Goal: Entertainment & Leisure: Consume media (video, audio)

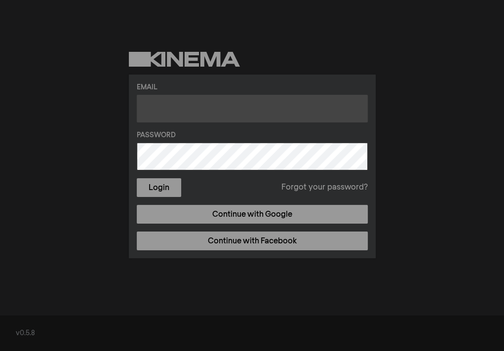
drag, startPoint x: 205, startPoint y: 119, endPoint x: 192, endPoint y: 110, distance: 16.6
click at [205, 119] on input "text" at bounding box center [252, 109] width 231 height 28
type input "aho@fvcc.edu"
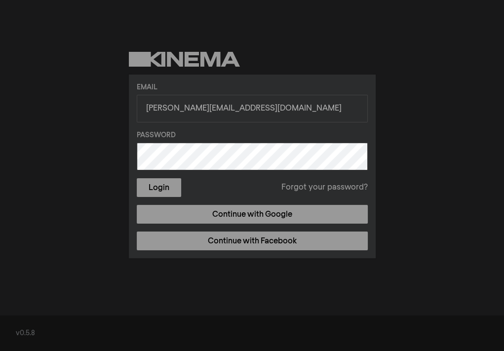
click at [137, 178] on button "Login" at bounding box center [159, 187] width 44 height 19
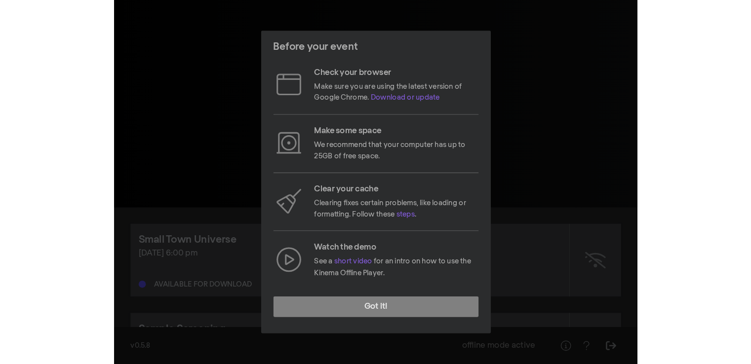
scroll to position [83, 0]
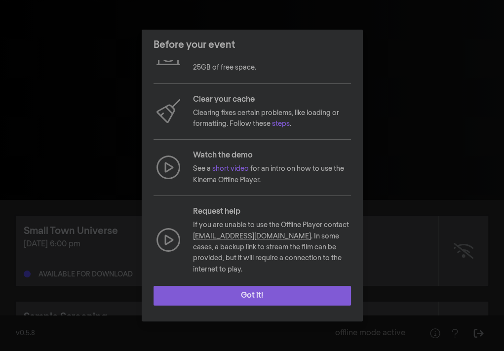
click at [278, 297] on button "Got it!" at bounding box center [251, 296] width 197 height 20
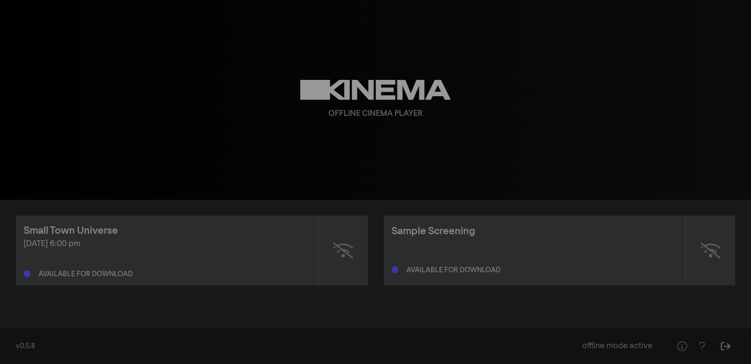
click at [86, 256] on div "Sep 26, 2025 at 6:00 pm Available for download" at bounding box center [167, 257] width 286 height 39
click at [92, 233] on div "Small Town Universe" at bounding box center [71, 231] width 94 height 15
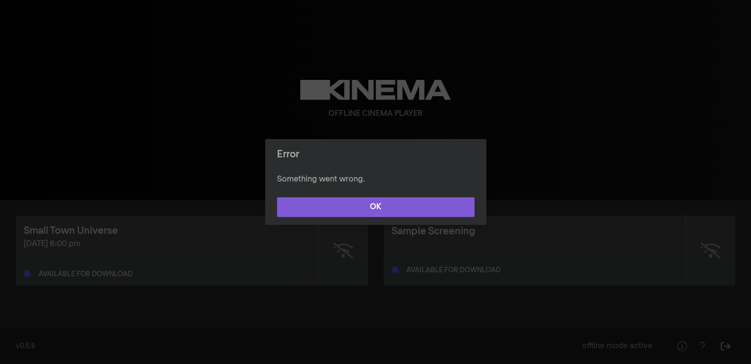
click at [373, 207] on button "OK" at bounding box center [375, 207] width 197 height 20
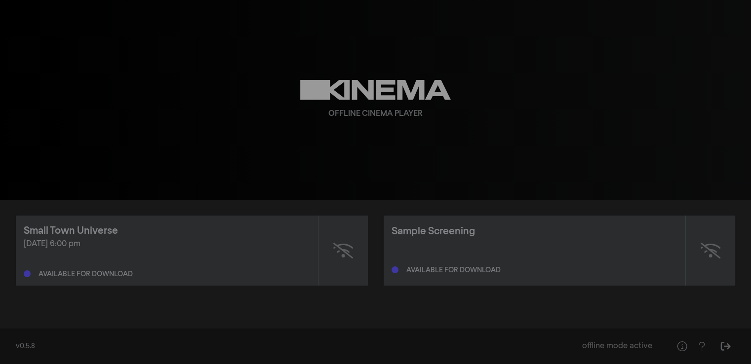
click at [103, 246] on div "[DATE] 6:00 pm" at bounding box center [167, 244] width 286 height 12
click at [118, 224] on div "Small Town Universe" at bounding box center [167, 231] width 286 height 15
click at [92, 231] on div "Small Town Universe" at bounding box center [71, 231] width 94 height 15
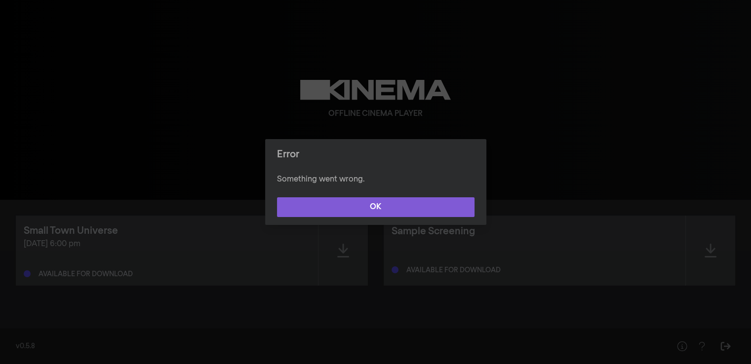
click at [402, 210] on button "OK" at bounding box center [375, 207] width 197 height 20
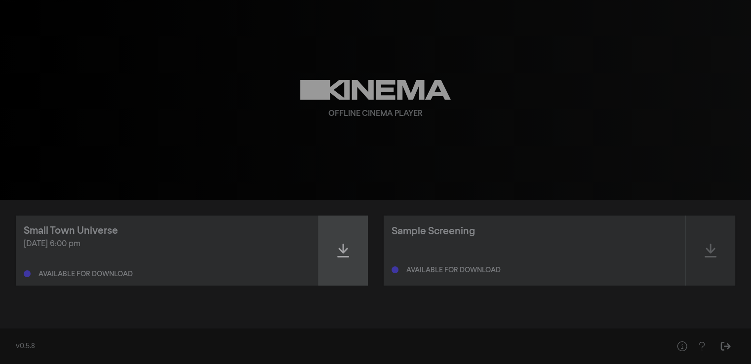
click at [345, 255] on icon at bounding box center [343, 251] width 12 height 16
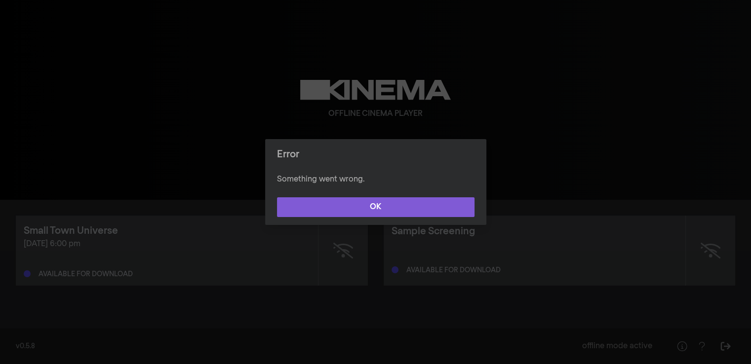
click at [369, 208] on button "OK" at bounding box center [375, 207] width 197 height 20
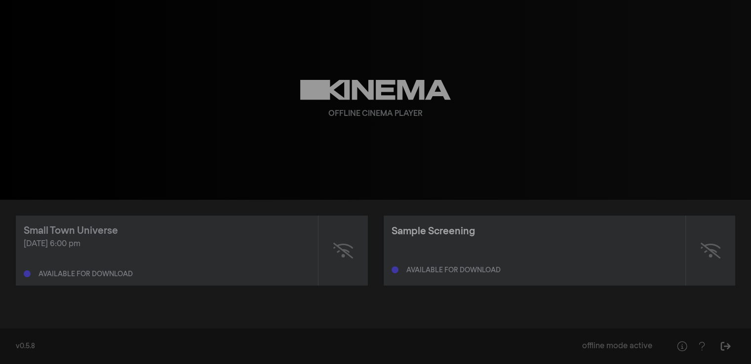
click at [438, 231] on div "Sample Screening" at bounding box center [432, 231] width 83 height 15
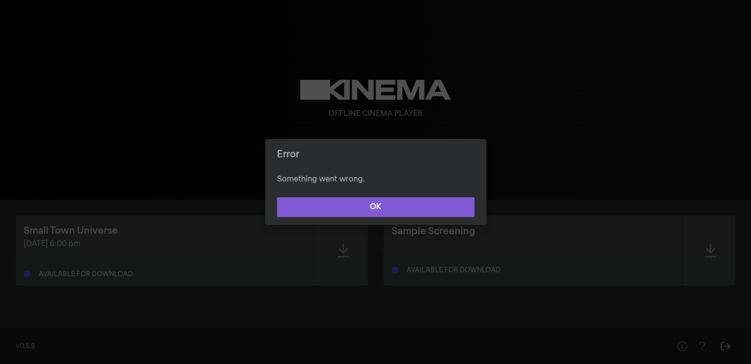
click at [379, 208] on button "OK" at bounding box center [375, 207] width 197 height 20
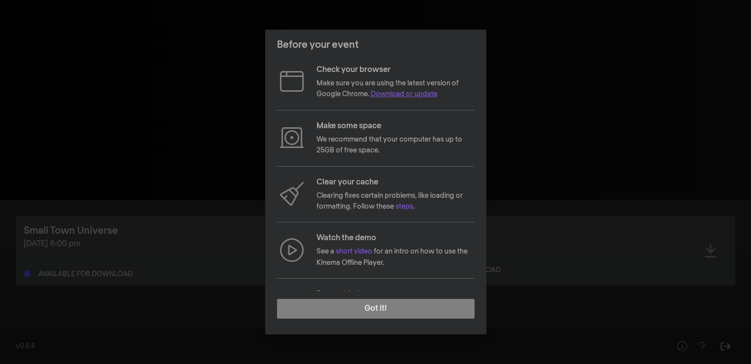
click at [401, 94] on link "Download or update" at bounding box center [404, 94] width 67 height 7
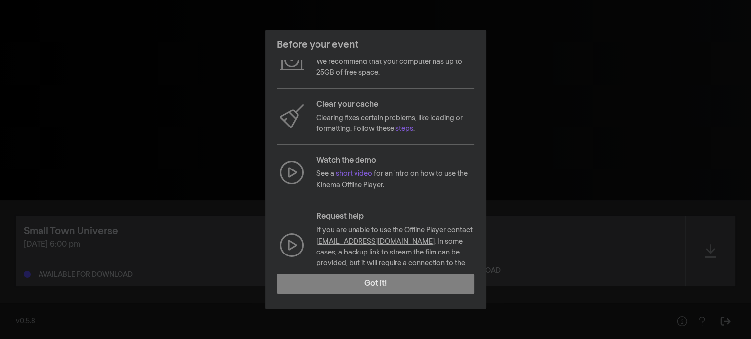
scroll to position [96, 0]
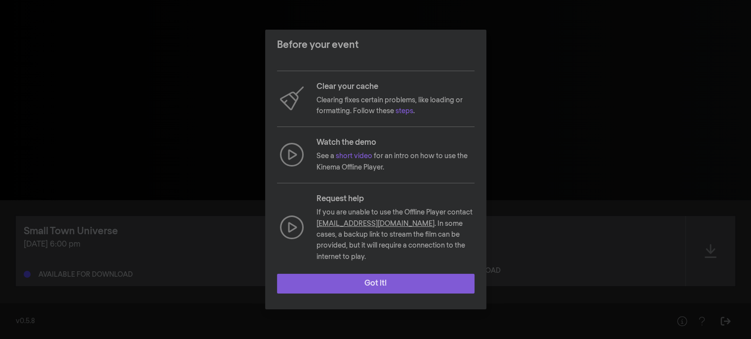
click at [381, 283] on button "Got it!" at bounding box center [375, 283] width 197 height 20
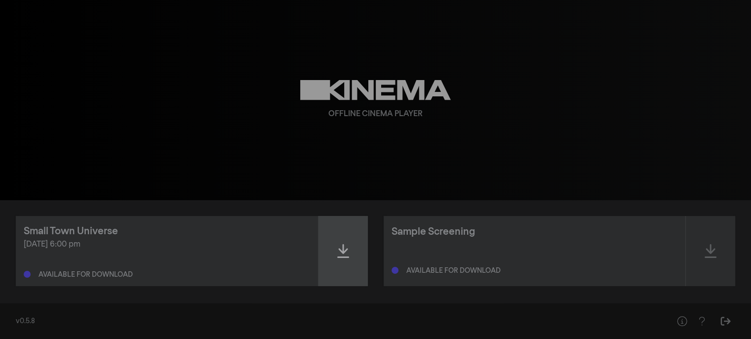
click at [342, 259] on div at bounding box center [342, 251] width 49 height 70
click at [343, 249] on icon at bounding box center [343, 251] width 12 height 16
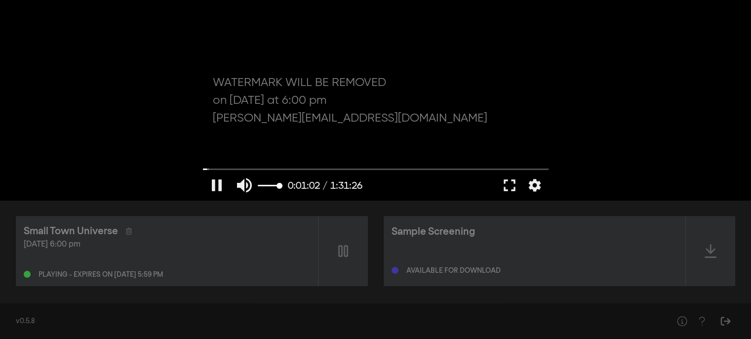
type input "63.069881"
type input "0.352631578947368"
type input "63.16207"
type input "0.352631578947368"
click at [266, 183] on input "Volume" at bounding box center [270, 186] width 25 height 6
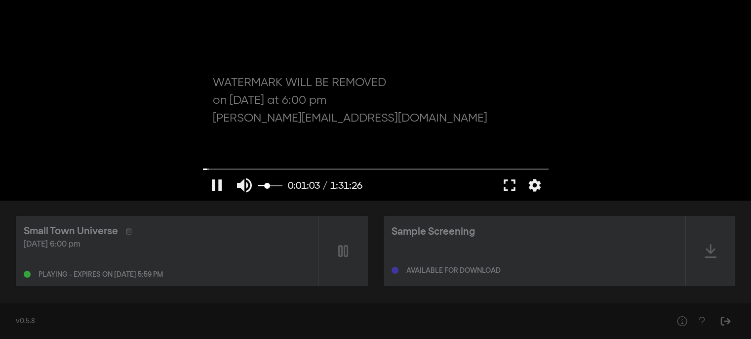
type input "63.929001"
type input "0.457894736842105"
type input "64.054132"
type input "0.478947368421053"
type input "64.086976"
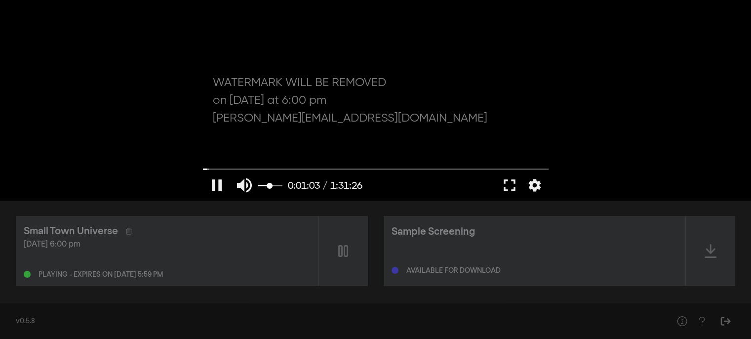
type input "0.58421052631579"
type input "64.103754"
type input "0.605263157894737"
type input "64.120511"
type input "0.626315789473684"
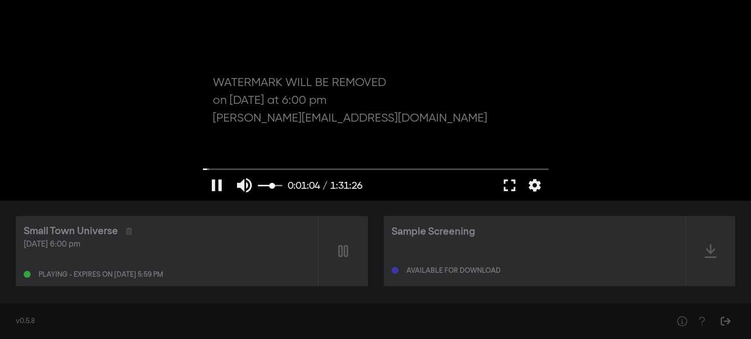
type input "64.136733"
type input "0.710526315789474"
type input "64.153774"
type input "0.731578947368421"
type input "64.187747"
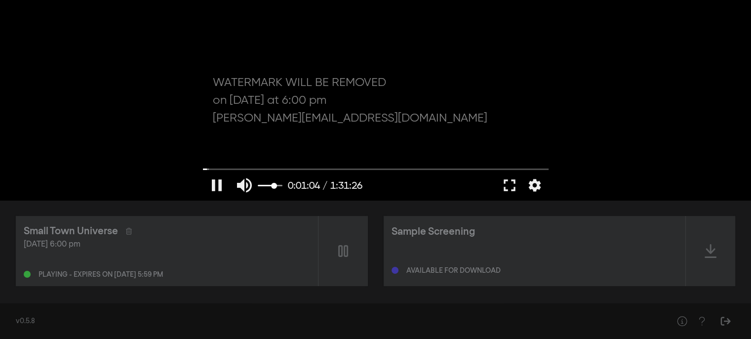
type input "0.752631578947368"
type input "64.203088"
type input "0.773684210526316"
type input "64.220371"
type input "0.878947368421053"
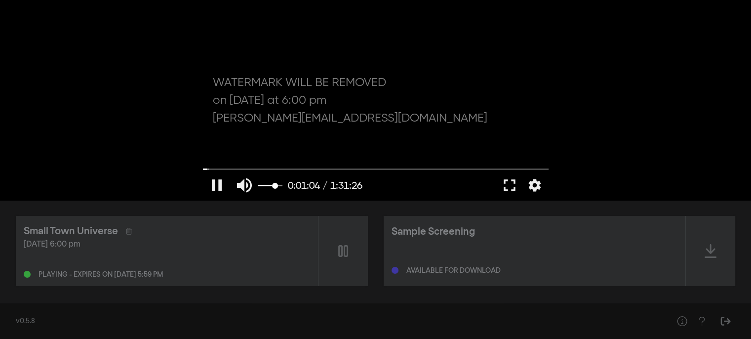
type input "64.237124"
type input "0.9"
type input "64.286608"
type input "0.921052631578947"
type input "64.320097"
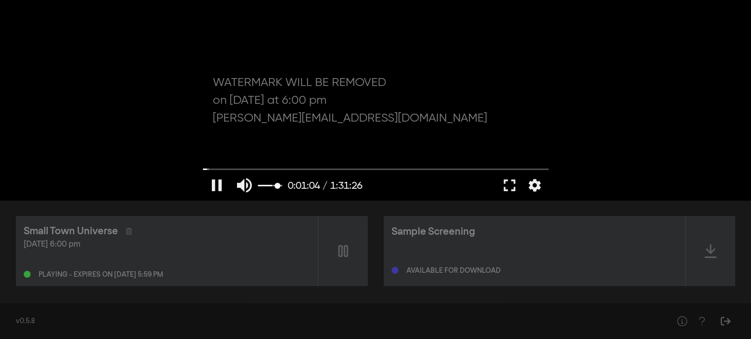
type input "0.963157894736842"
type input "64.336667"
type input "0.984210526315789"
type input "64.710135"
type input "0.963157894736842"
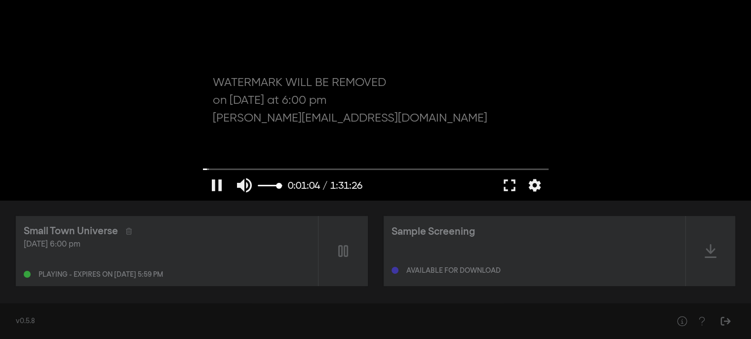
type input "64.75299"
type input "0.942105263157895"
type input "64.7696"
type input "0.921052631578947"
type input "64.786852"
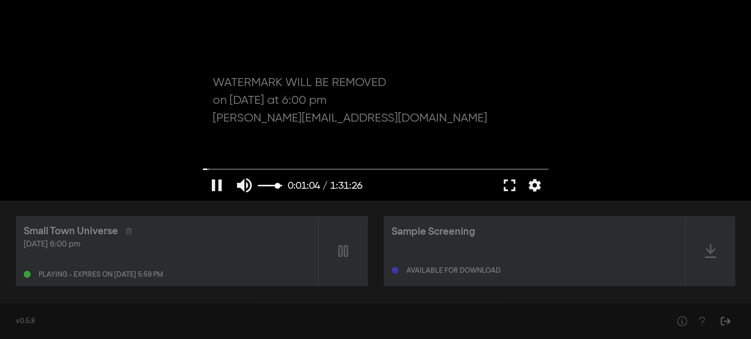
type input "0.878947368421053"
type input "64.819757"
type input "0.857894736842105"
type input "64.837752"
type input "0.836842105263158"
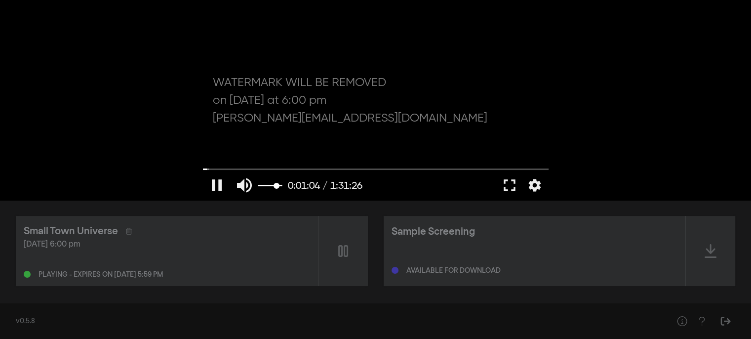
type input "64.853482"
type input "0.815789473684211"
type input "64.965433"
type input "0.773684210526316"
type input "65.0364"
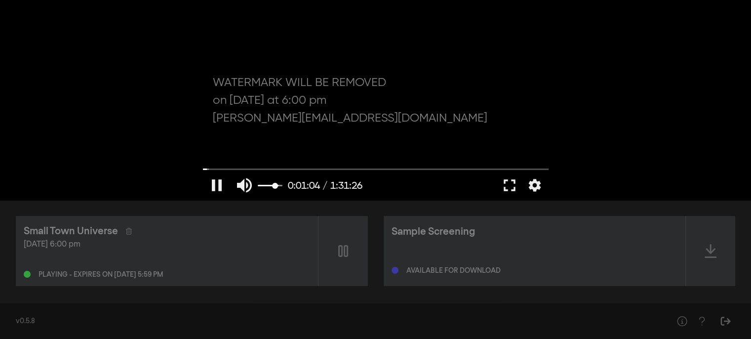
type input "0.752631578947368"
type input "65.093046"
type input "0.731578947368421"
type input "65.218291"
type input "0.710526315789474"
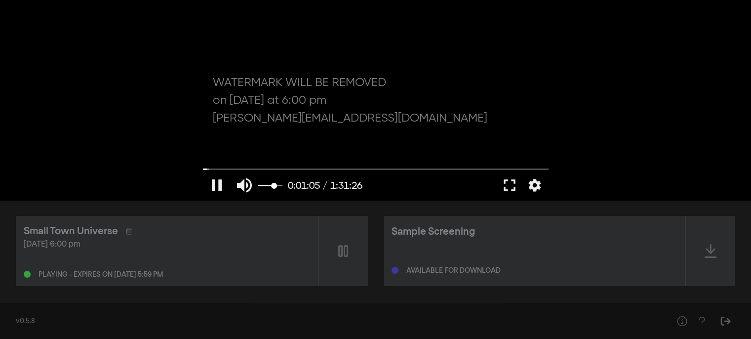
type input "65.252964"
type input "0.689473684210526"
type input "65.270282"
type input "0.668421052631579"
type input "65.286291"
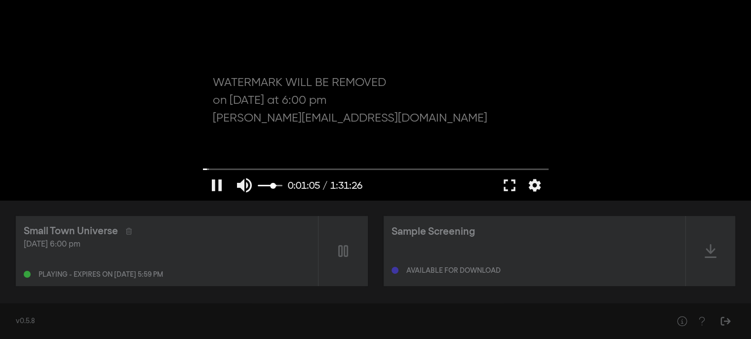
type input "0.647368421052632"
type input "65.303395"
type input "0.563157894736842"
type input "65.319992"
type input "0.542105263157895"
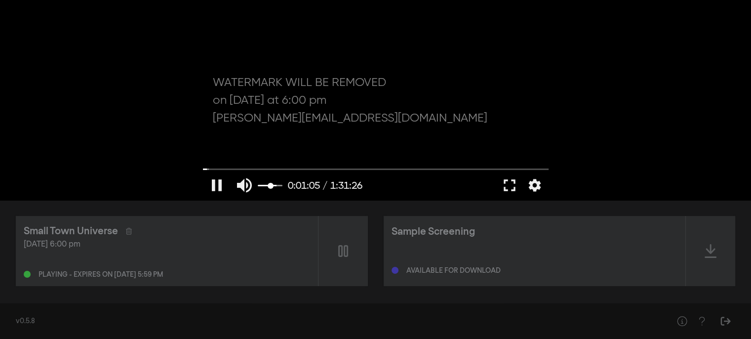
type input "65.353854"
type input "0.521052631578947"
type input "65.858588"
type input "0.478947368421053"
type input "66.388914"
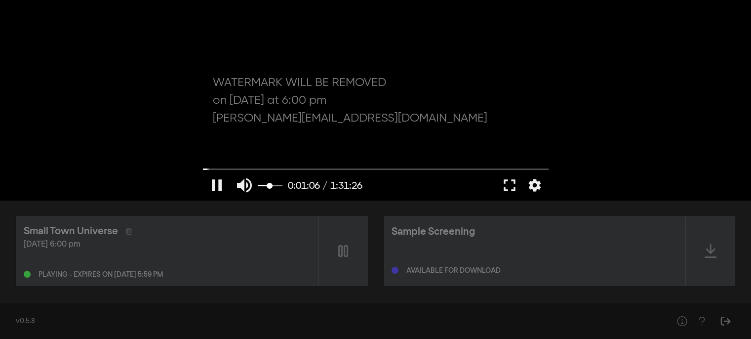
type input "0.478947368421053"
click at [269, 183] on input "Volume" at bounding box center [270, 186] width 25 height 6
click at [538, 180] on button "settings" at bounding box center [534, 185] width 23 height 30
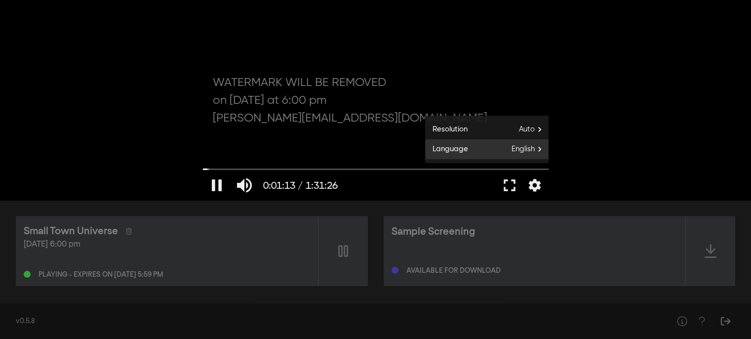
click at [534, 150] on span "English" at bounding box center [529, 149] width 37 height 15
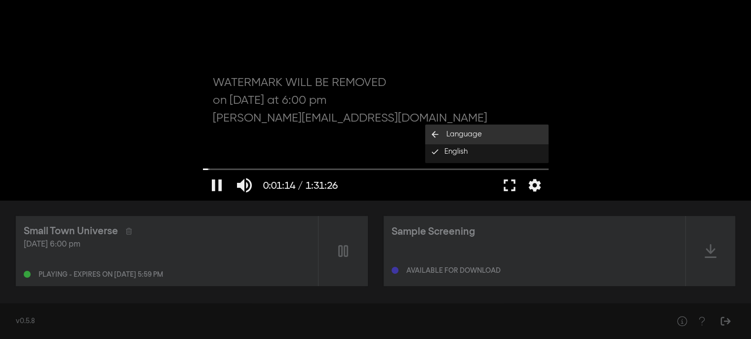
click at [511, 130] on button "arrow_back Language" at bounding box center [486, 134] width 123 height 20
click at [537, 132] on span "Auto" at bounding box center [534, 129] width 30 height 15
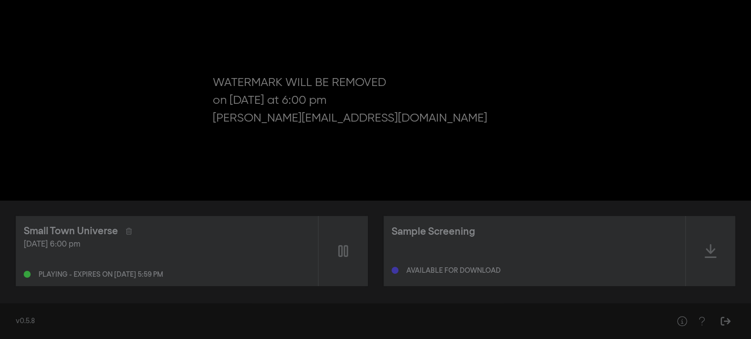
click at [643, 177] on div "pause 0:01:25 / 1:31:26 volume_up fullscreen settings closed_caption Captions O…" at bounding box center [375, 100] width 751 height 200
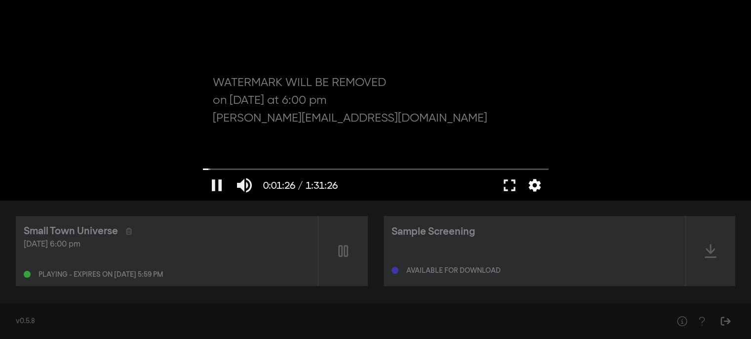
click at [538, 188] on button "settings" at bounding box center [534, 185] width 23 height 30
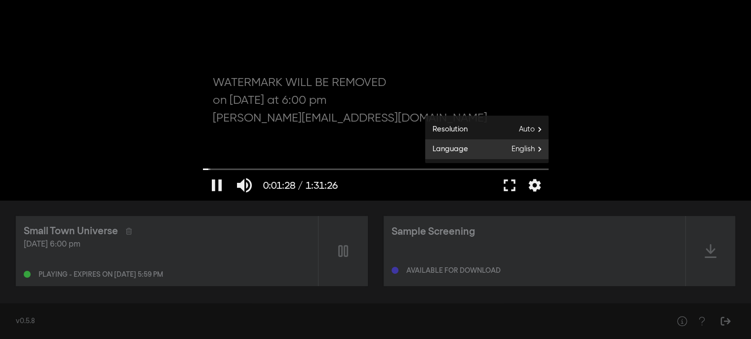
click at [541, 151] on span "English" at bounding box center [529, 149] width 37 height 15
click at [475, 151] on button "English done" at bounding box center [486, 151] width 123 height 15
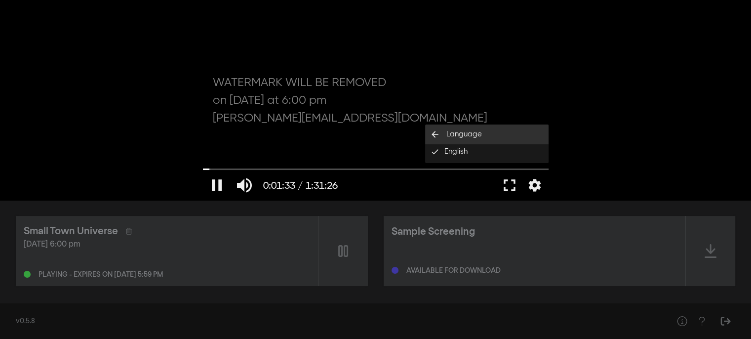
click at [484, 137] on button "arrow_back Language" at bounding box center [486, 134] width 123 height 20
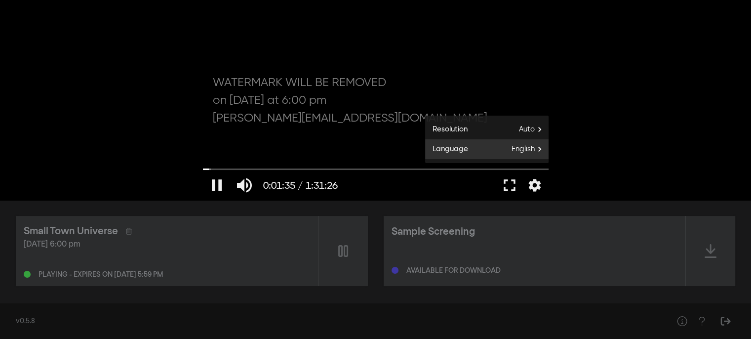
click at [514, 154] on span "English" at bounding box center [529, 149] width 37 height 15
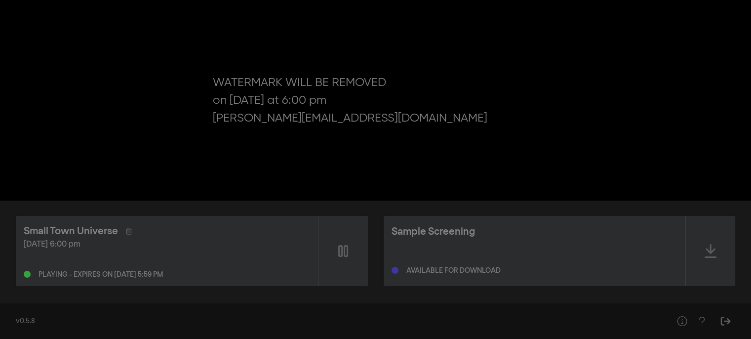
click at [624, 168] on div "pause 0:01:36 / 1:31:26 volume_up fullscreen settings closed_caption Captions O…" at bounding box center [375, 100] width 751 height 200
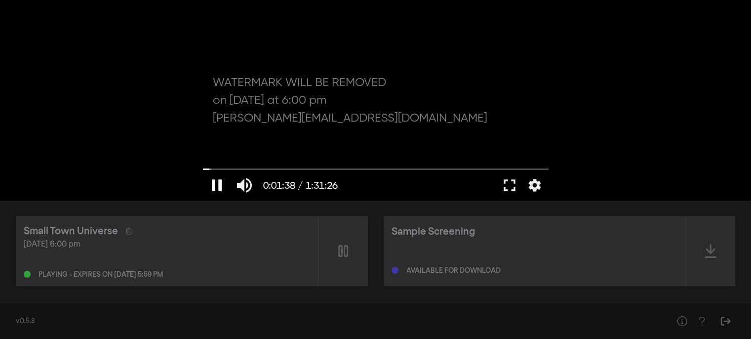
click at [217, 182] on button "pause" at bounding box center [217, 185] width 28 height 30
click at [537, 184] on button "settings" at bounding box center [534, 185] width 23 height 30
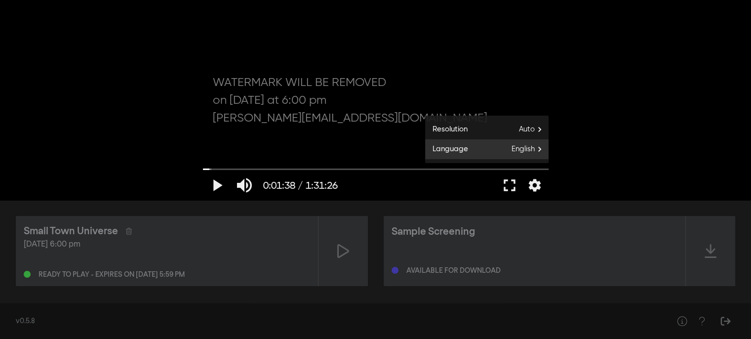
click at [536, 152] on span "English" at bounding box center [529, 149] width 37 height 15
click at [455, 151] on span "English" at bounding box center [455, 151] width 23 height 11
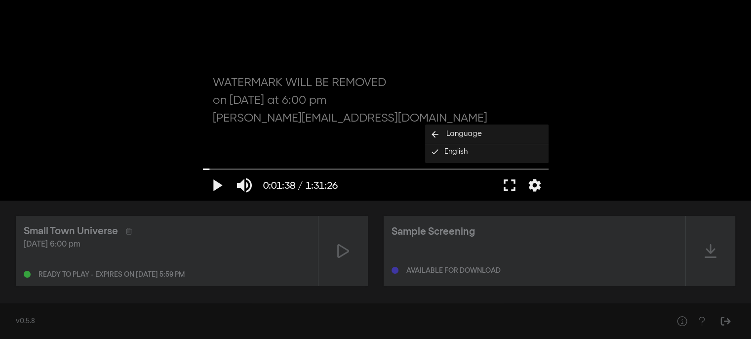
click at [672, 169] on div "play_arrow 0:01:38 / 1:31:26 volume_up fullscreen settings closed_caption Capti…" at bounding box center [375, 100] width 751 height 200
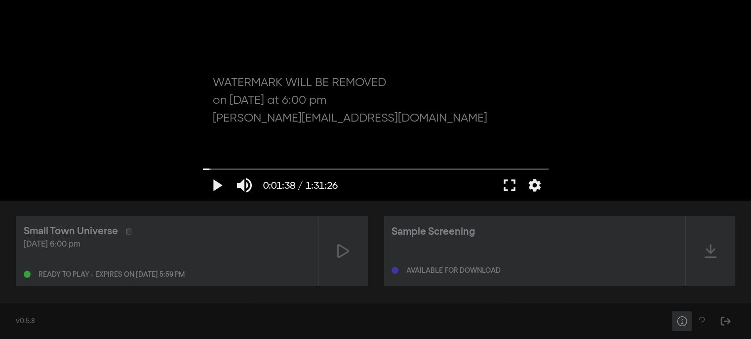
click at [684, 323] on icon "Help" at bounding box center [682, 321] width 12 height 10
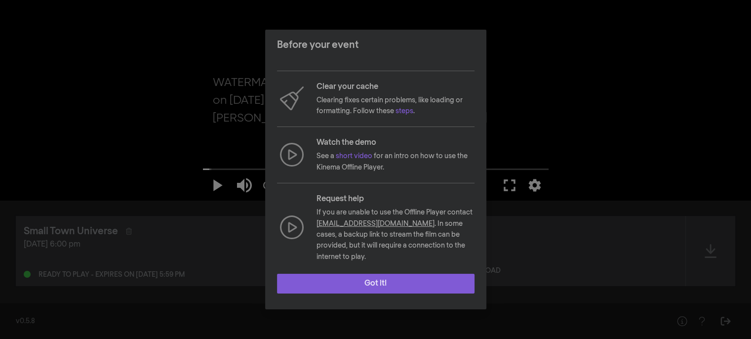
click at [373, 284] on button "Got it!" at bounding box center [375, 283] width 197 height 20
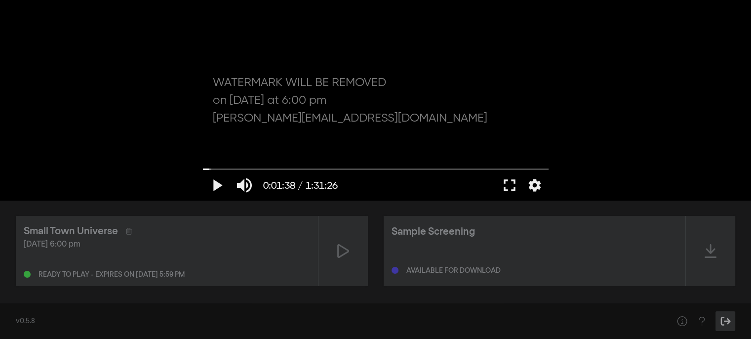
click at [725, 322] on icon "Sign Out" at bounding box center [725, 321] width 12 height 10
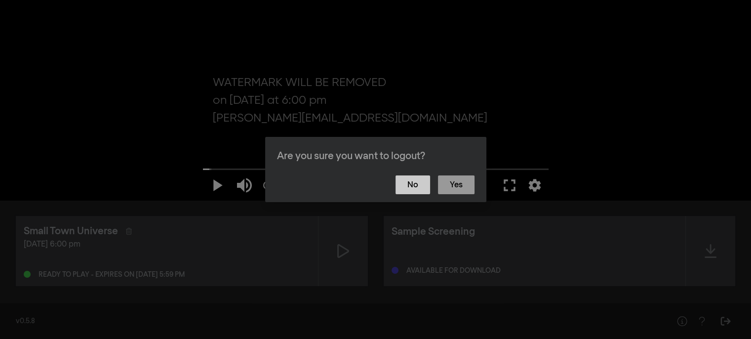
click at [407, 184] on button "No" at bounding box center [412, 184] width 35 height 19
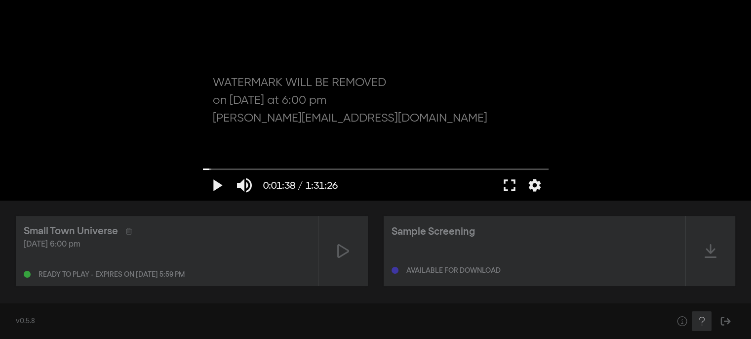
click at [701, 321] on icon "Help" at bounding box center [701, 321] width 12 height 10
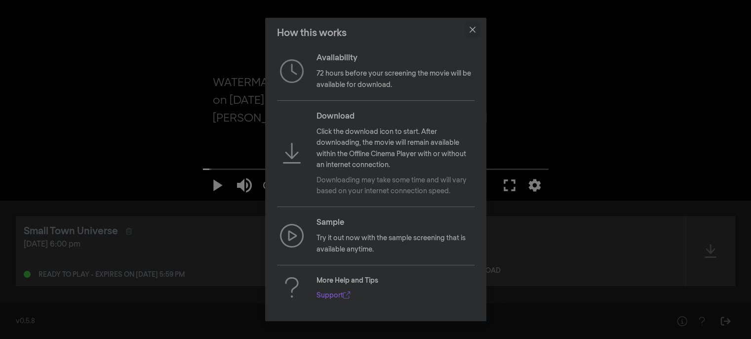
click at [475, 28] on button "Close" at bounding box center [472, 30] width 16 height 16
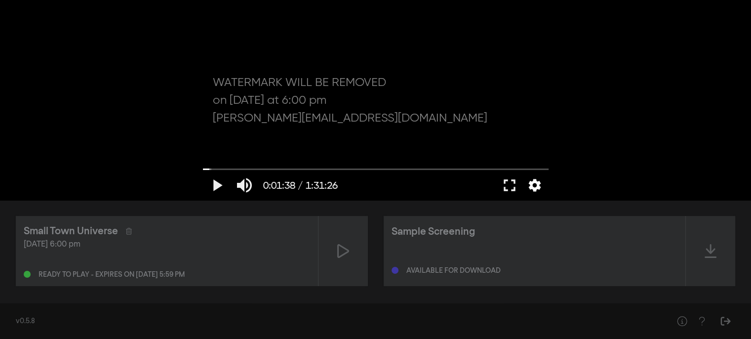
click at [536, 187] on button "settings" at bounding box center [534, 185] width 23 height 30
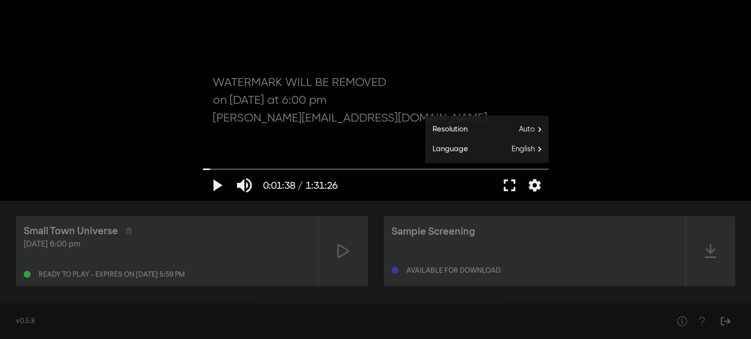
click at [504, 186] on button "fullscreen" at bounding box center [509, 185] width 28 height 30
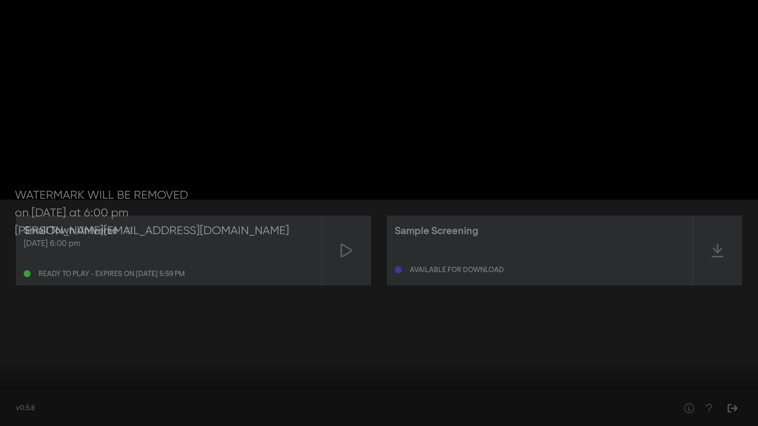
click at [19, 338] on button "play_arrow" at bounding box center [19, 412] width 28 height 30
click at [744, 338] on button "settings" at bounding box center [739, 412] width 23 height 30
click at [733, 338] on span "English" at bounding box center [734, 375] width 37 height 15
click at [449, 338] on div at bounding box center [379, 213] width 758 height 426
drag, startPoint x: 94, startPoint y: 209, endPoint x: 107, endPoint y: 219, distance: 15.8
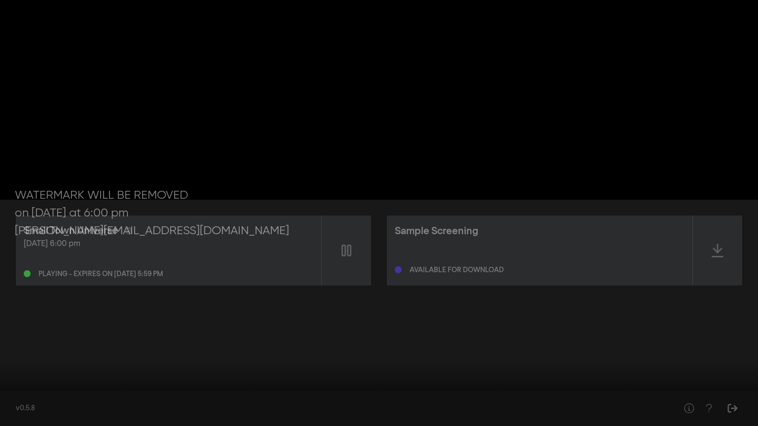
click at [107, 219] on div at bounding box center [379, 213] width 758 height 426
click at [60, 255] on div at bounding box center [379, 213] width 758 height 426
click at [714, 338] on button "fullscreen_exit" at bounding box center [714, 412] width 28 height 30
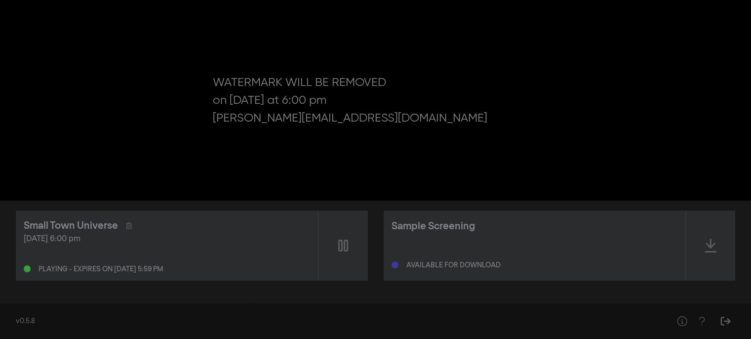
scroll to position [0, 0]
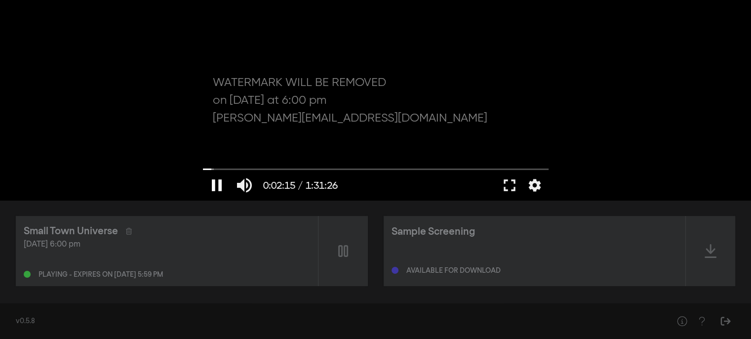
click at [213, 184] on button "pause" at bounding box center [217, 185] width 28 height 30
type input "136.254614"
click at [728, 322] on icon "Sign Out" at bounding box center [725, 321] width 12 height 10
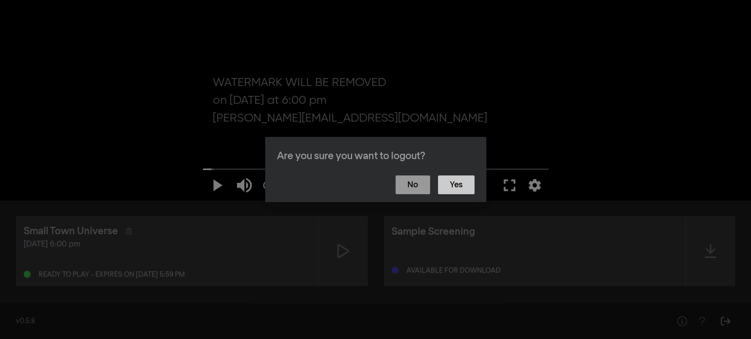
click at [474, 189] on button "Yes" at bounding box center [456, 184] width 37 height 19
